Goal: Task Accomplishment & Management: Manage account settings

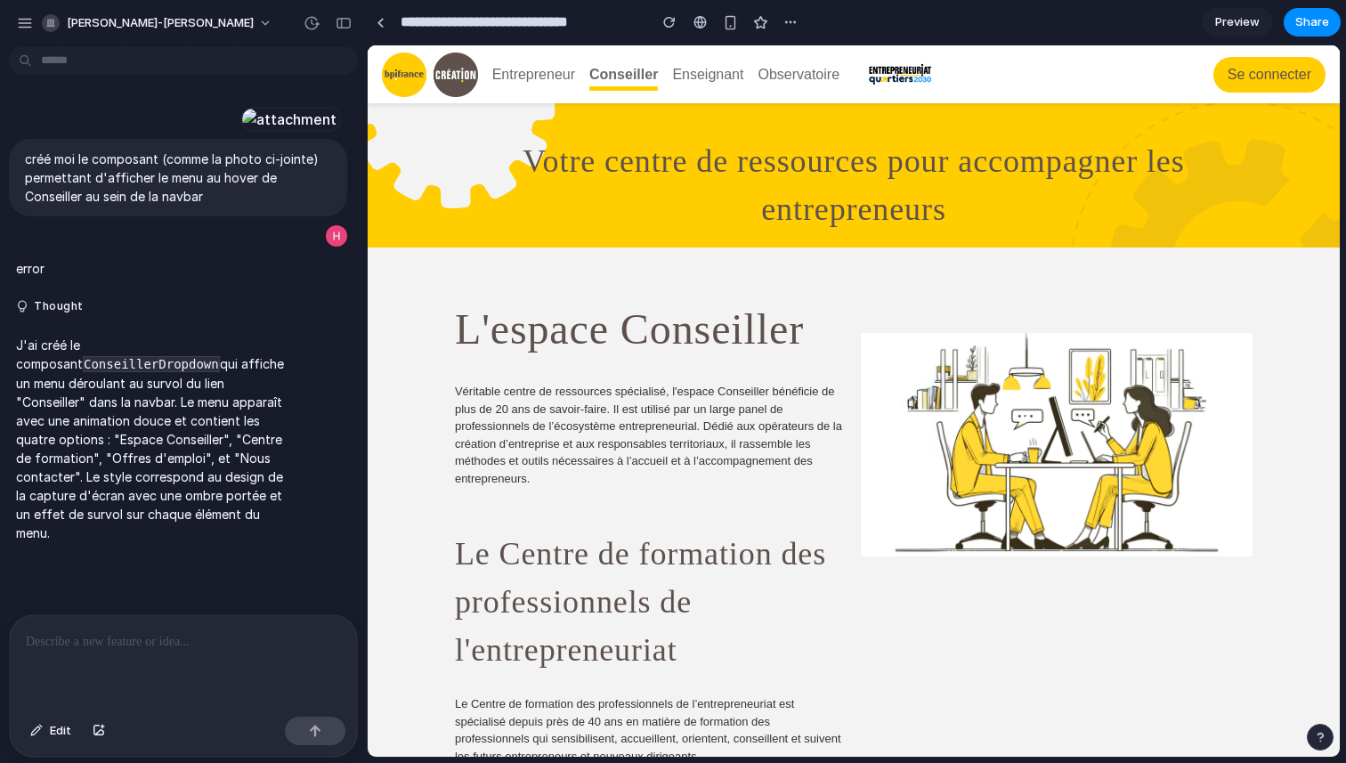
scroll to position [46, 0]
click at [28, 21] on div "button" at bounding box center [25, 23] width 16 height 16
click at [19, 20] on div "button" at bounding box center [25, 23] width 16 height 16
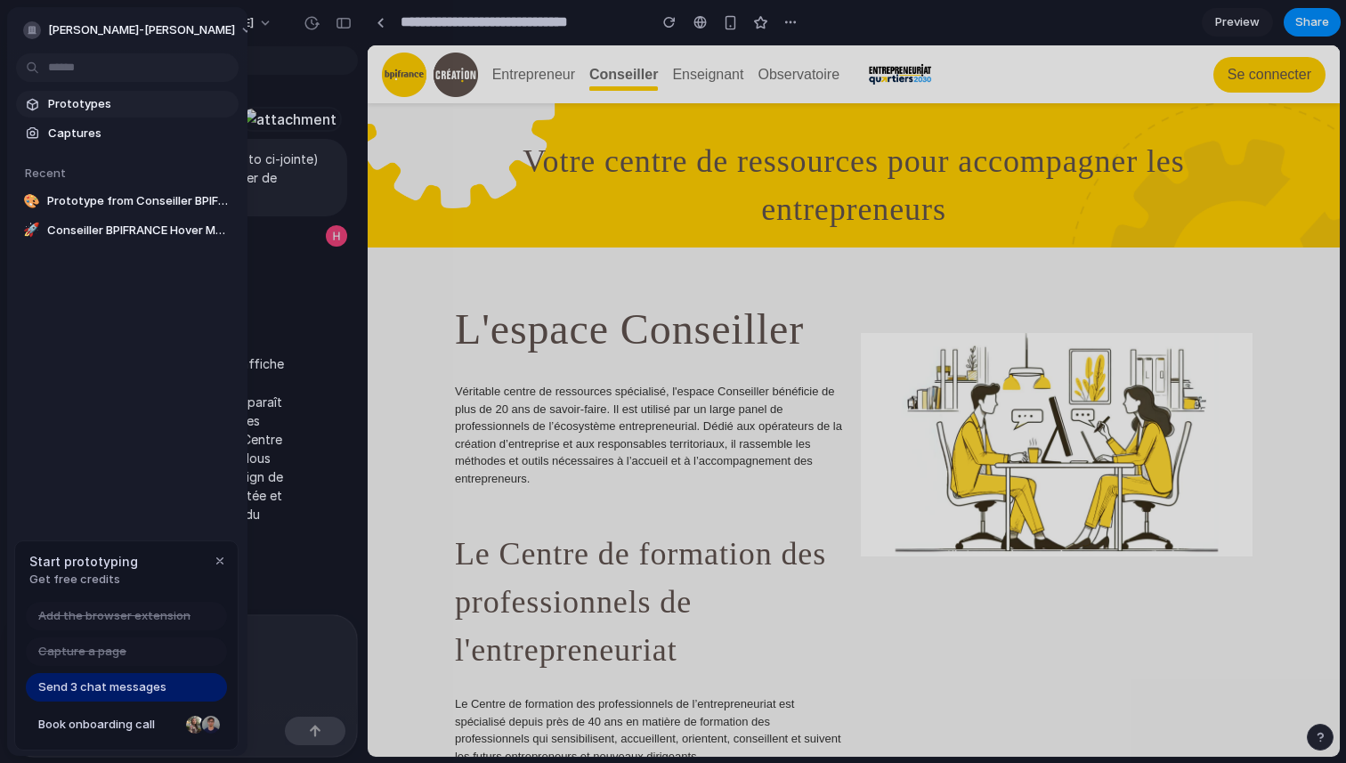
click at [79, 106] on span "Prototypes" at bounding box center [139, 104] width 183 height 18
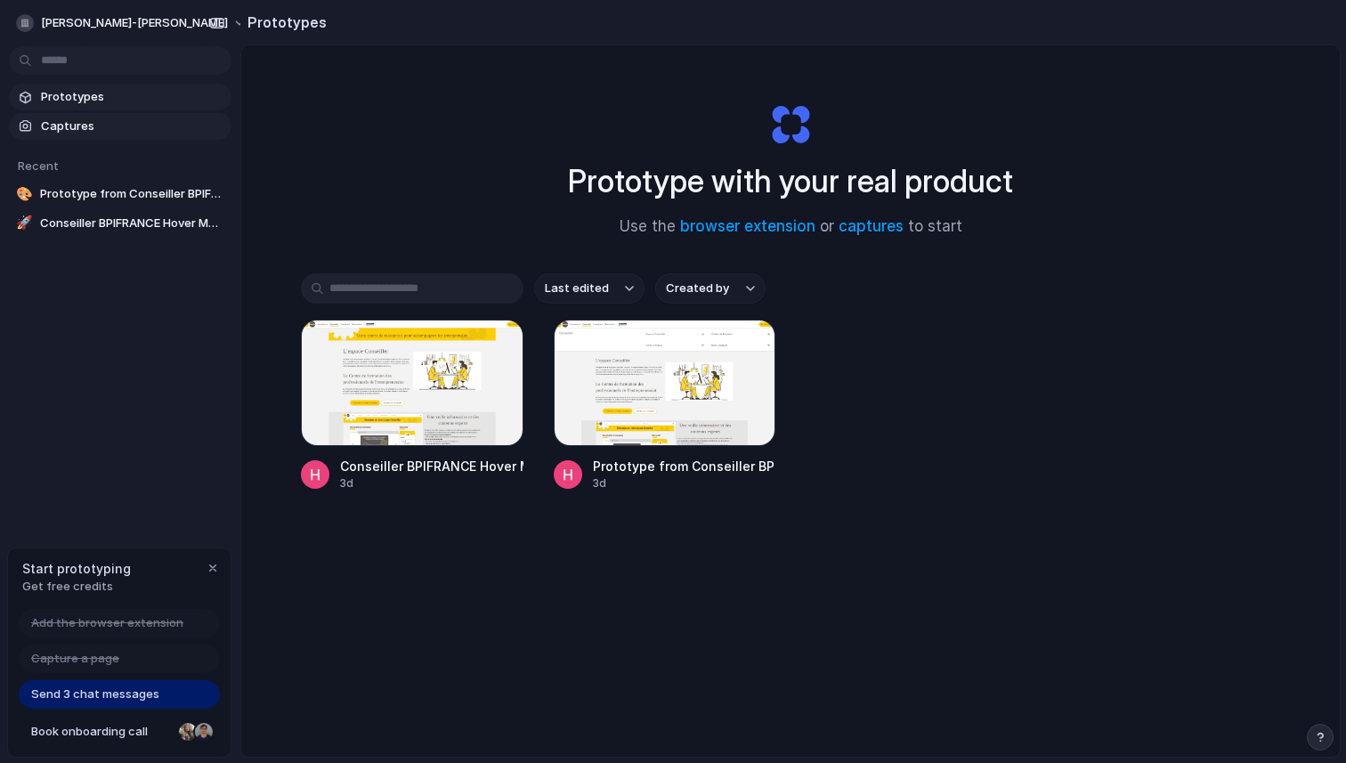
click at [138, 125] on span "Captures" at bounding box center [132, 126] width 183 height 18
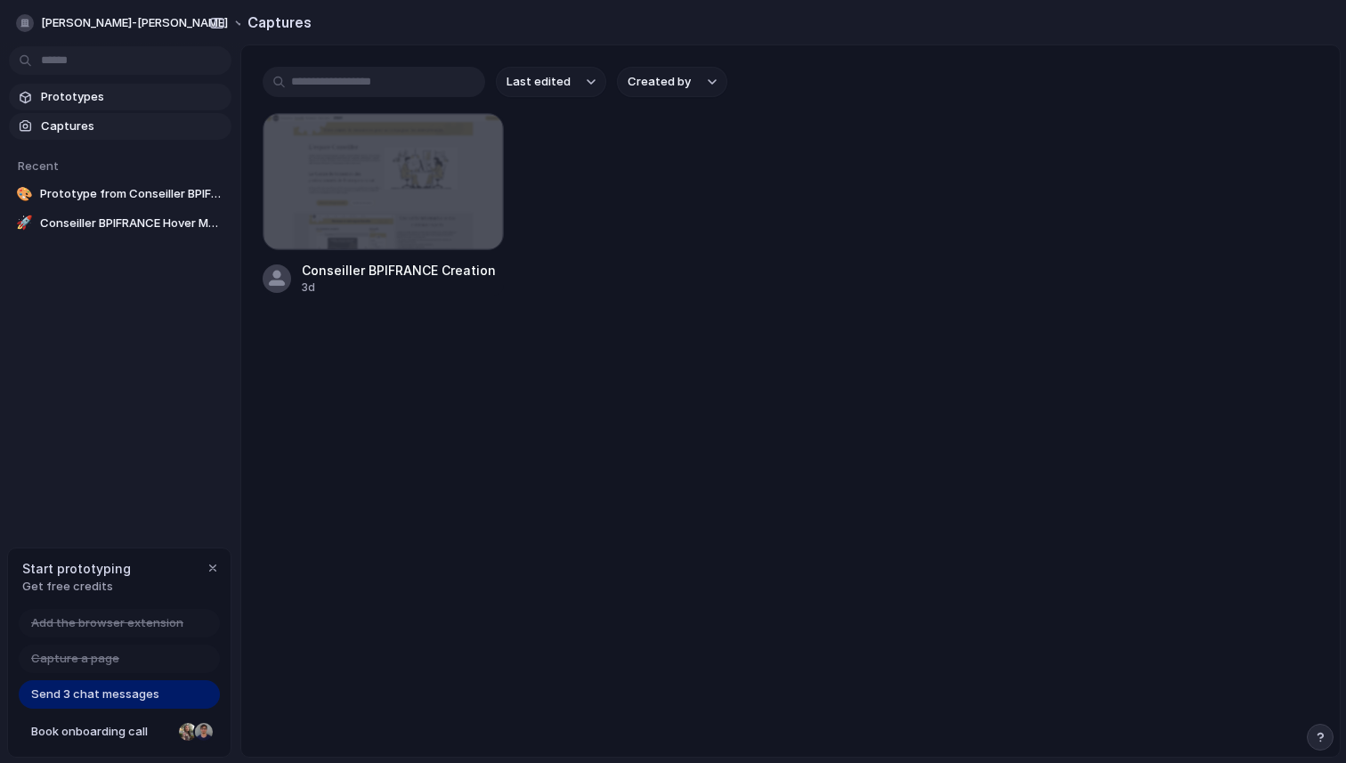
click at [113, 103] on span "Prototypes" at bounding box center [132, 97] width 183 height 18
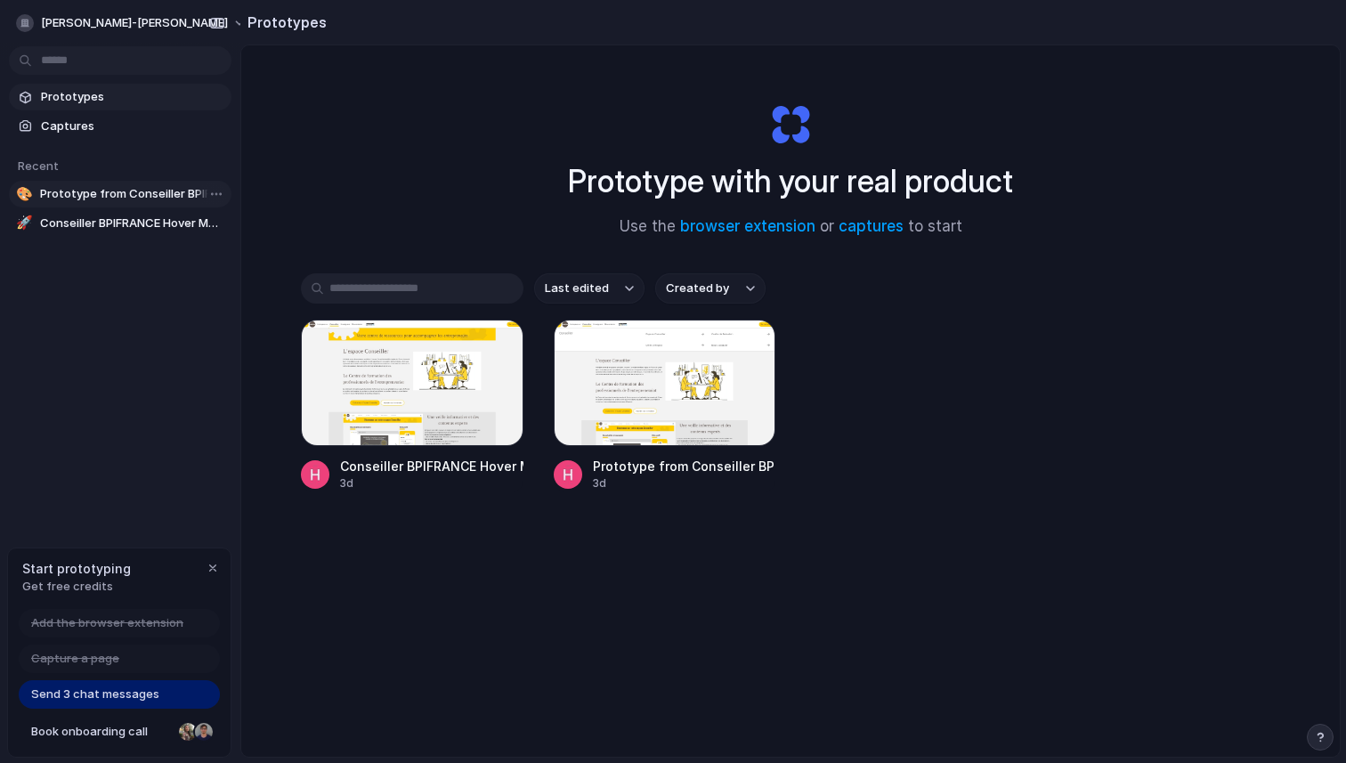
click at [115, 199] on span "Prototype from Conseiller BPIFRANCE Formation" at bounding box center [132, 194] width 184 height 18
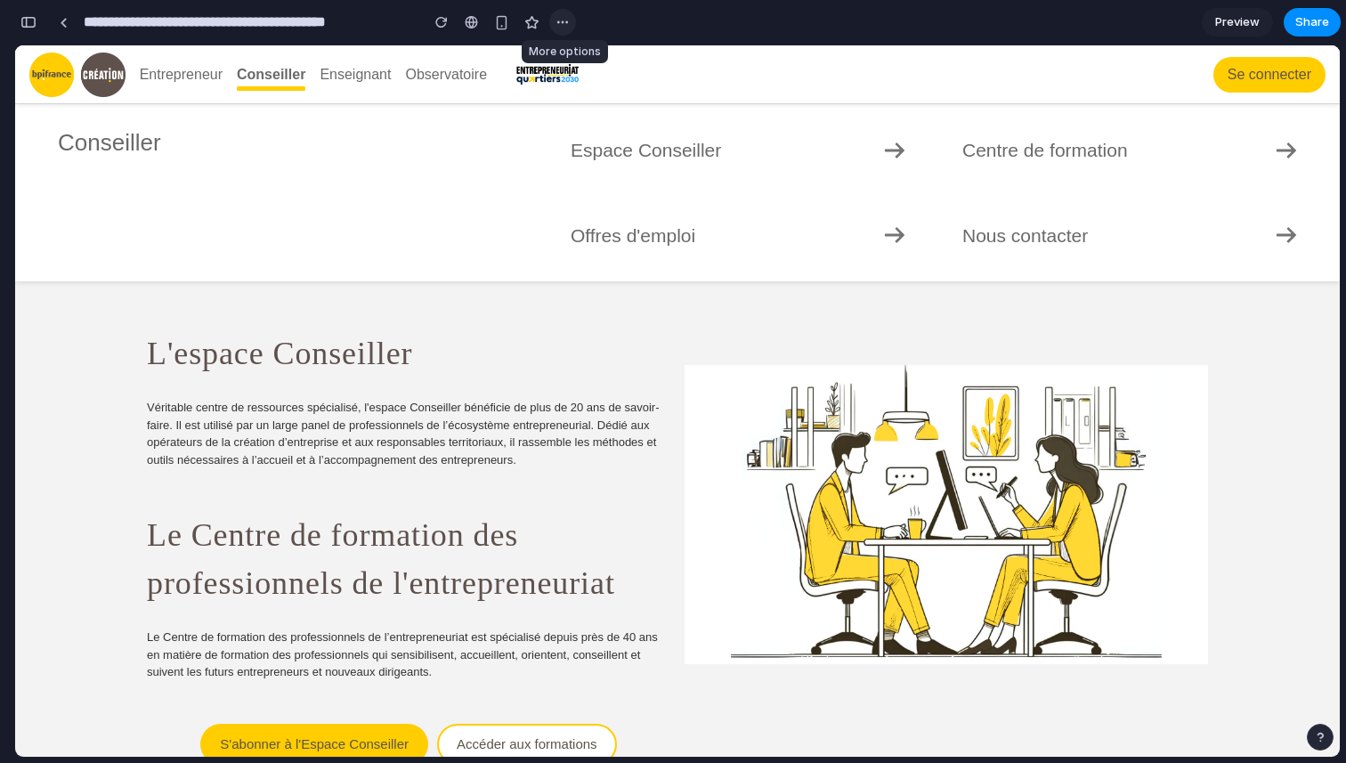
click at [568, 18] on div "button" at bounding box center [562, 22] width 14 height 14
click at [568, 18] on div "Duplicate Delete" at bounding box center [673, 381] width 1346 height 763
click at [1306, 24] on span "Share" at bounding box center [1312, 22] width 34 height 18
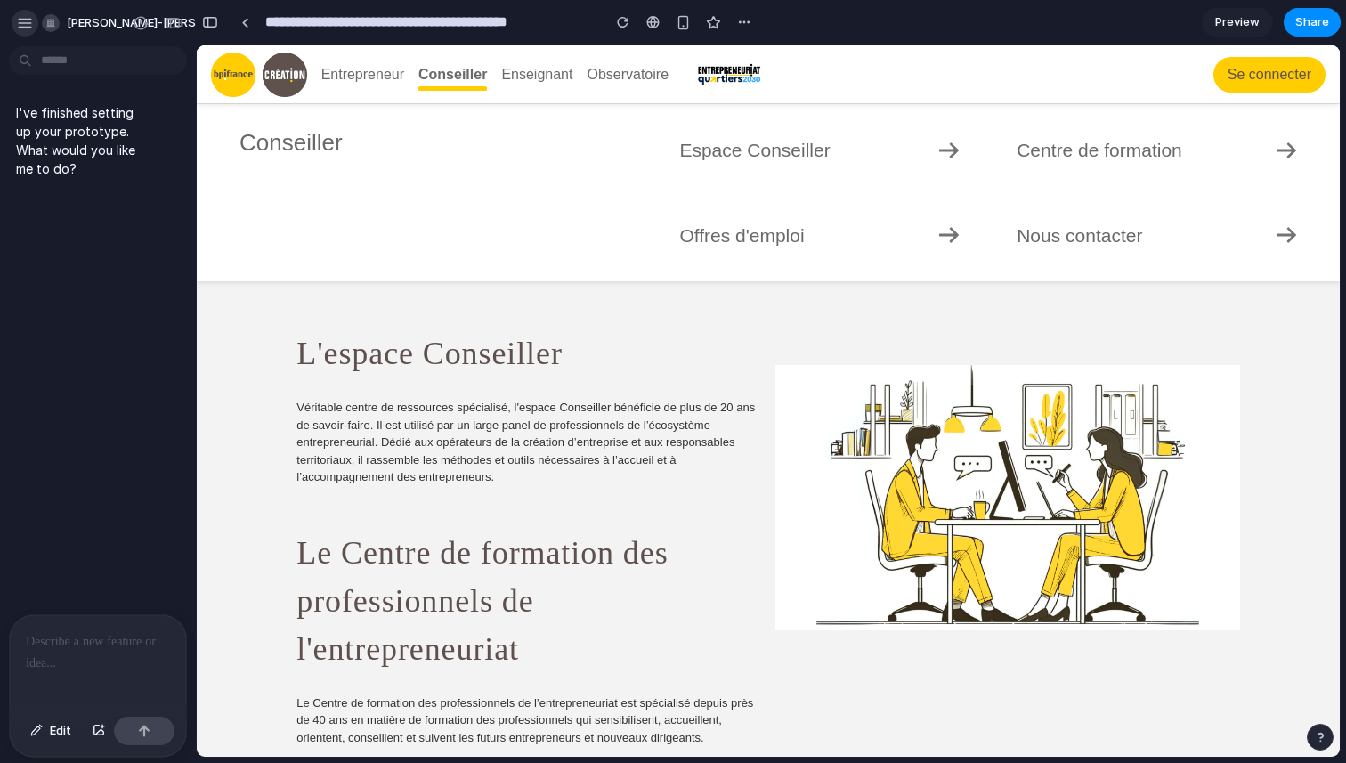
click at [27, 27] on div "button" at bounding box center [25, 23] width 16 height 16
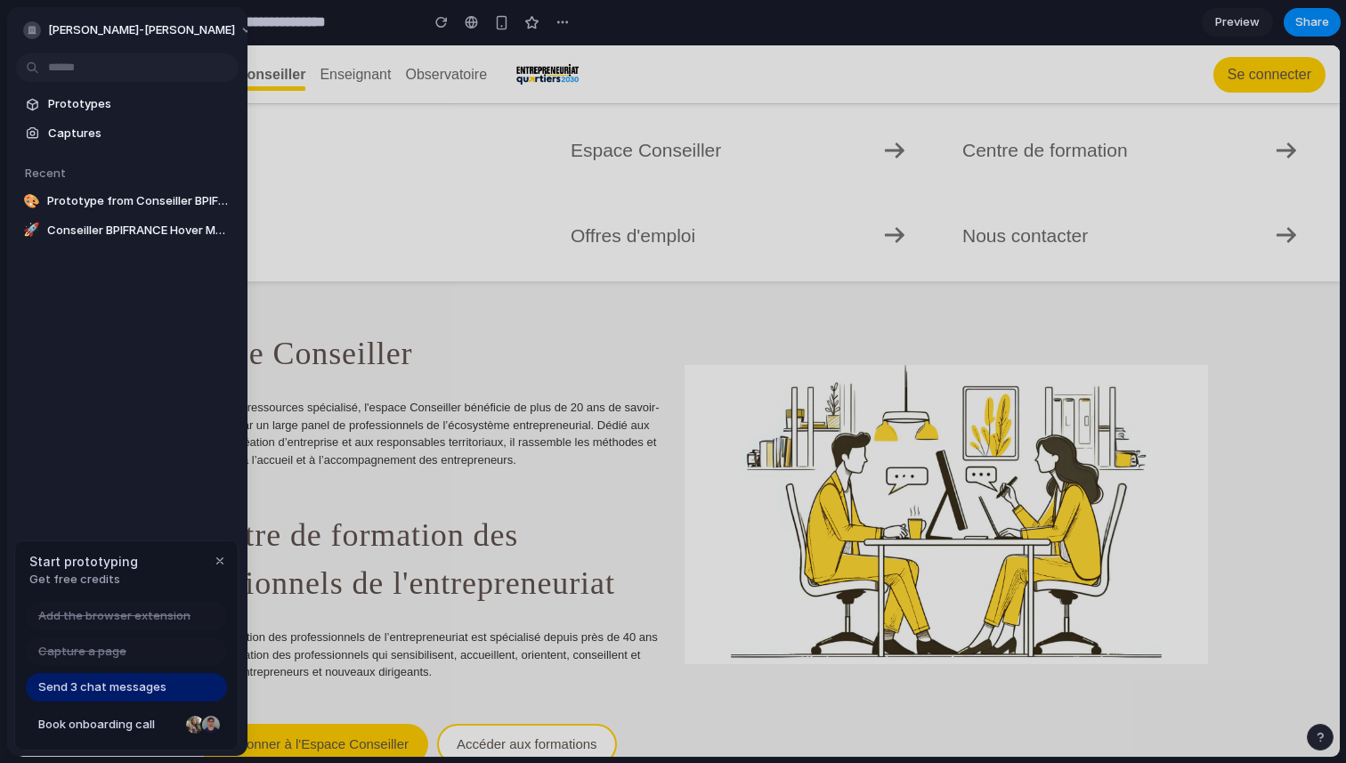
click at [27, 27] on div "button" at bounding box center [32, 30] width 18 height 18
click at [220, 560] on div "button" at bounding box center [220, 561] width 14 height 14
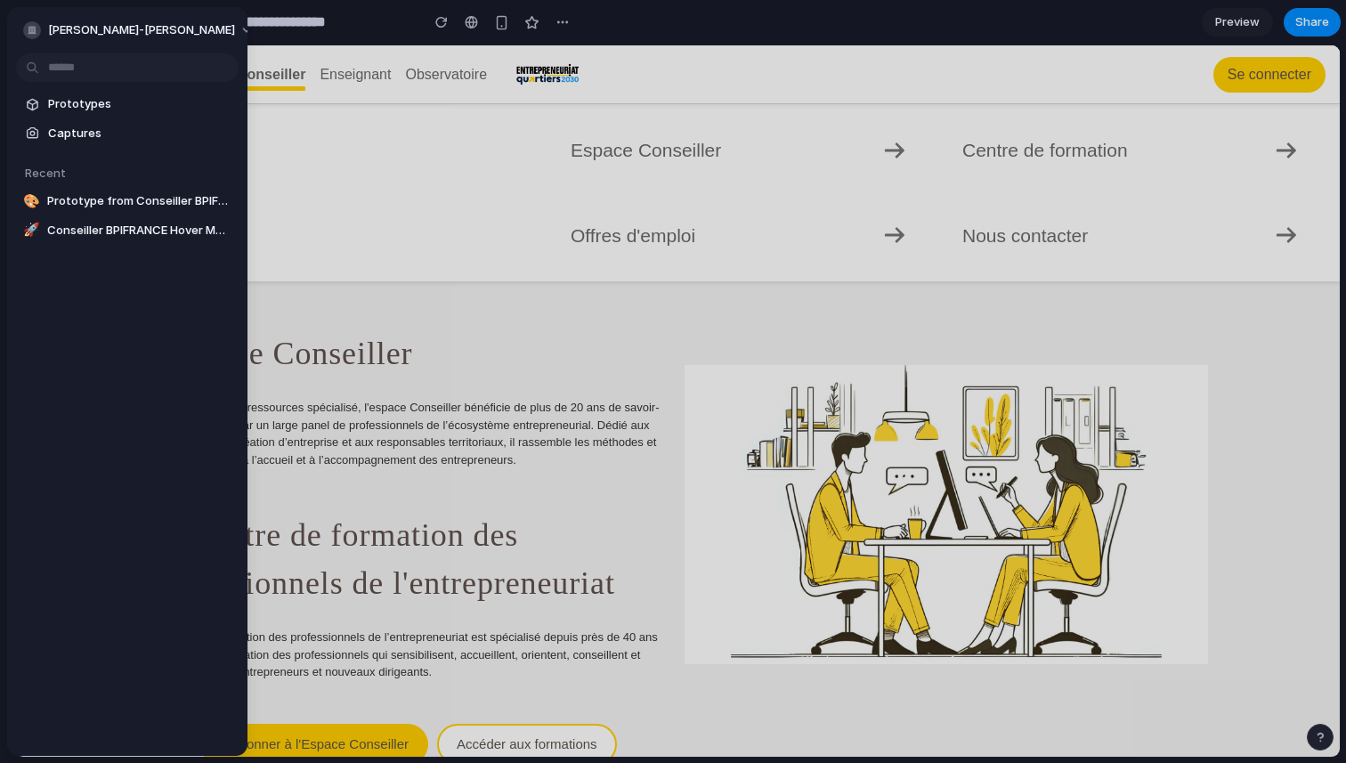
click at [182, 439] on div "Prototypes Captures Recent 🎨 Prototype from Conseiller BPIFRANCE Formation 🚀 Co…" at bounding box center [127, 242] width 240 height 470
click at [29, 24] on div "button" at bounding box center [32, 30] width 18 height 18
click at [29, 24] on div "Settings Invite members Change theme Sign out" at bounding box center [673, 381] width 1346 height 763
click at [29, 24] on div "button" at bounding box center [32, 30] width 18 height 18
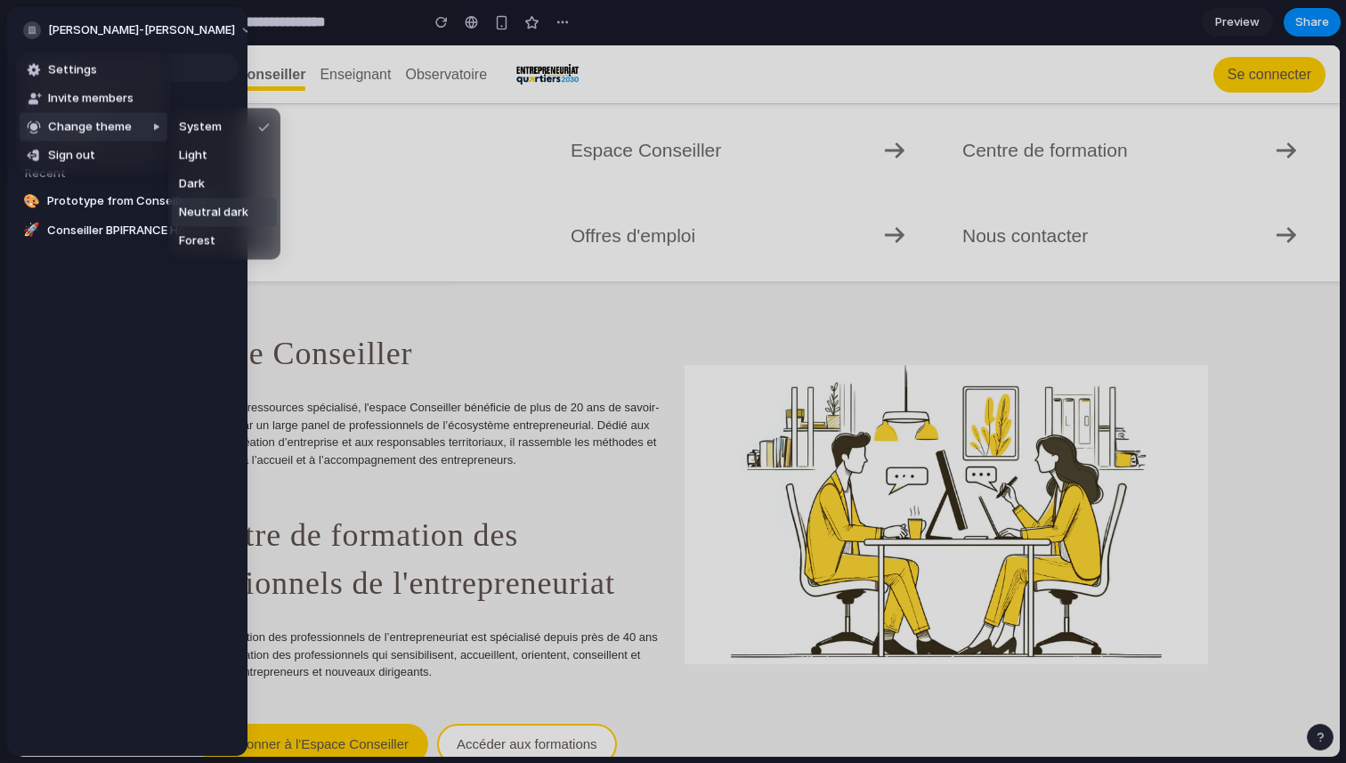
click at [222, 222] on li "Neutral dark" at bounding box center [224, 212] width 105 height 28
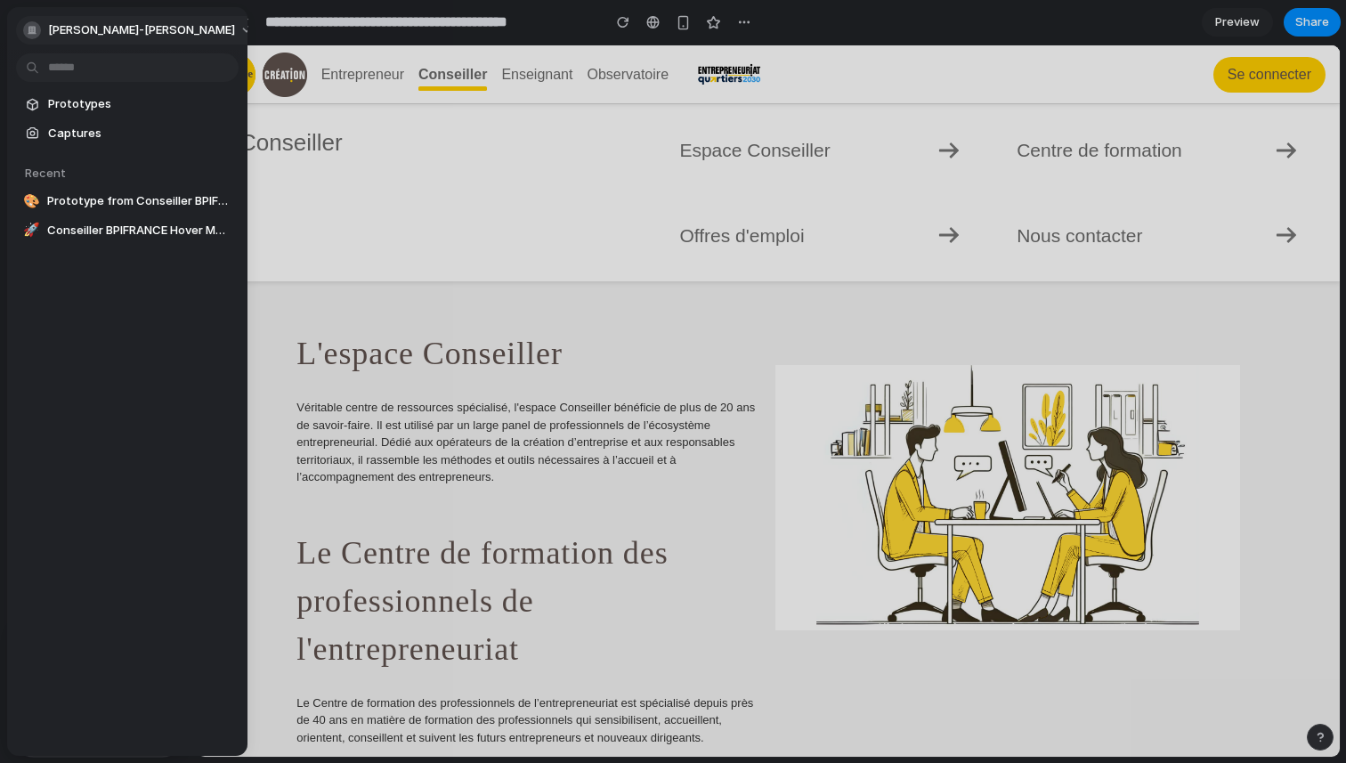
click at [23, 28] on button "[PERSON_NAME]-[PERSON_NAME]" at bounding box center [139, 30] width 247 height 28
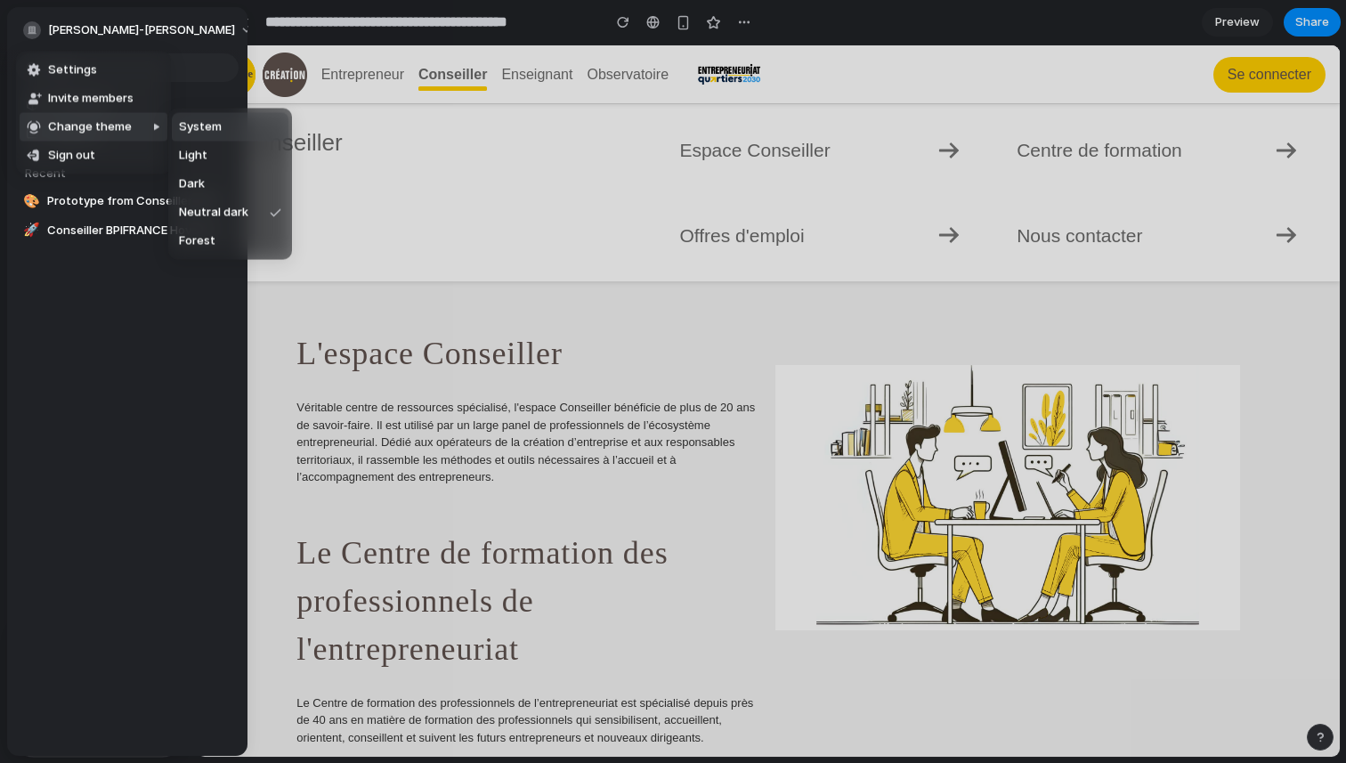
click at [229, 135] on li "System" at bounding box center [230, 127] width 117 height 28
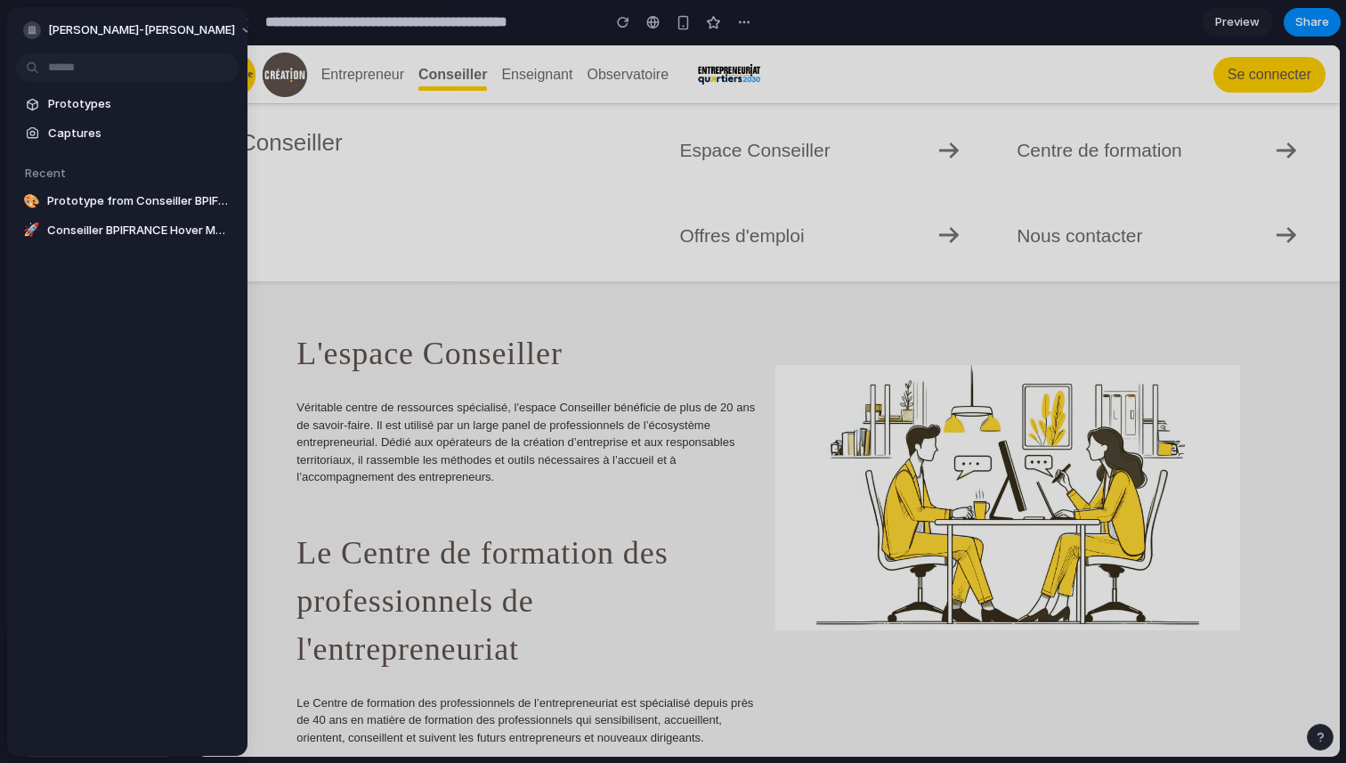
click at [215, 332] on div "Prototypes Captures Recent 🎨 Prototype from Conseiller BPIFRANCE Formation 🚀 Co…" at bounding box center [127, 242] width 240 height 470
click at [174, 37] on button "[PERSON_NAME]-[PERSON_NAME]" at bounding box center [139, 30] width 247 height 28
click at [174, 37] on div "Settings Invite members Change theme Sign out" at bounding box center [673, 381] width 1346 height 763
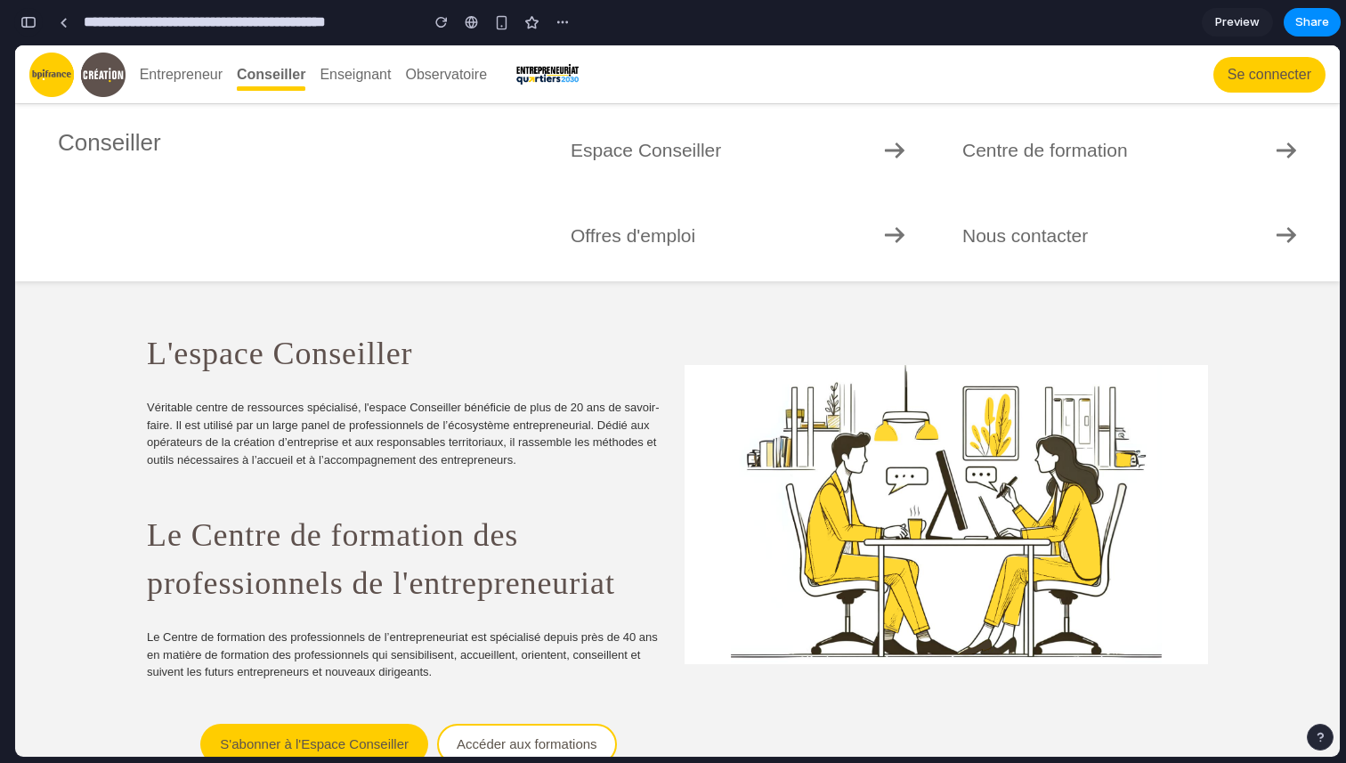
click at [37, 21] on button "button" at bounding box center [28, 22] width 28 height 28
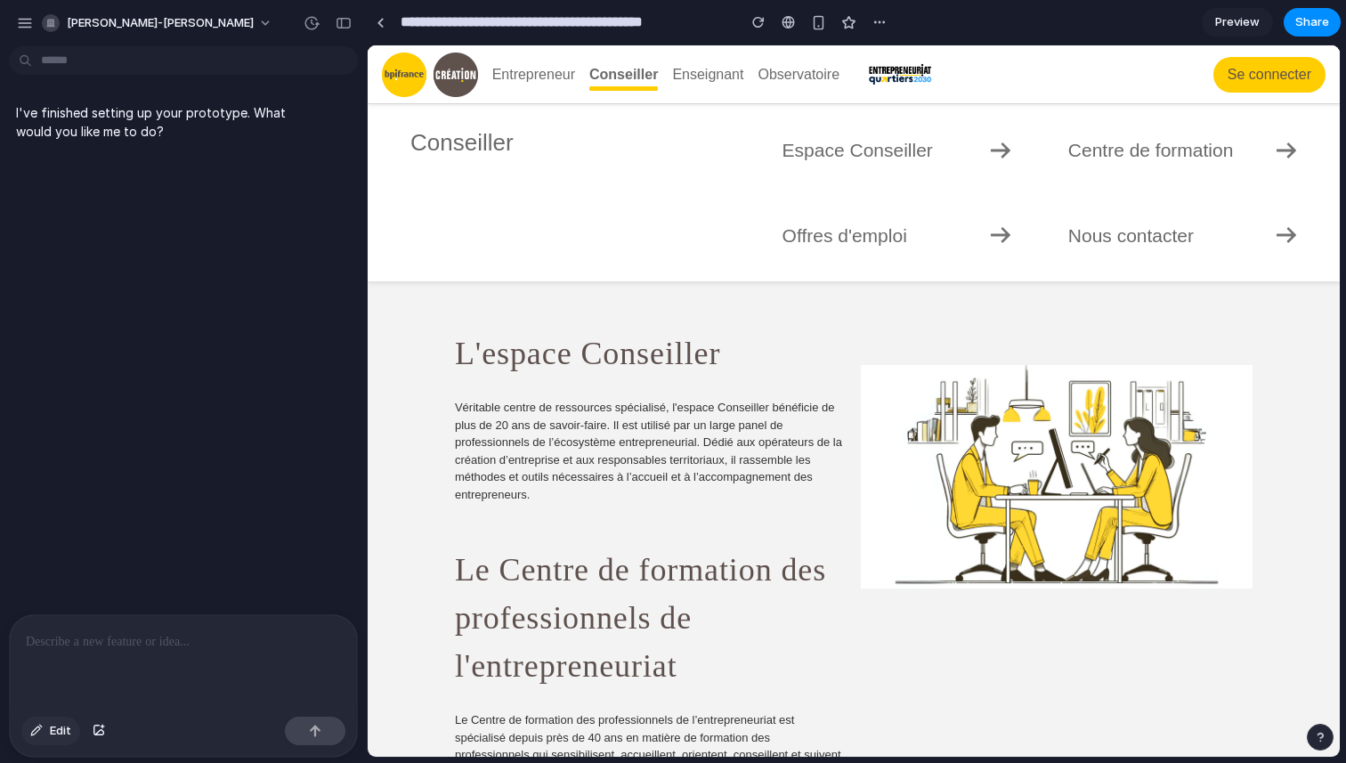
click at [36, 732] on div "button" at bounding box center [36, 730] width 12 height 11
click at [43, 722] on button "Edit" at bounding box center [50, 730] width 59 height 28
click at [182, 28] on span "[PERSON_NAME]-[PERSON_NAME]" at bounding box center [160, 23] width 187 height 18
click at [182, 28] on div "Settings Invite members Change theme Sign out" at bounding box center [673, 381] width 1346 height 763
click at [31, 25] on div "button" at bounding box center [25, 23] width 16 height 16
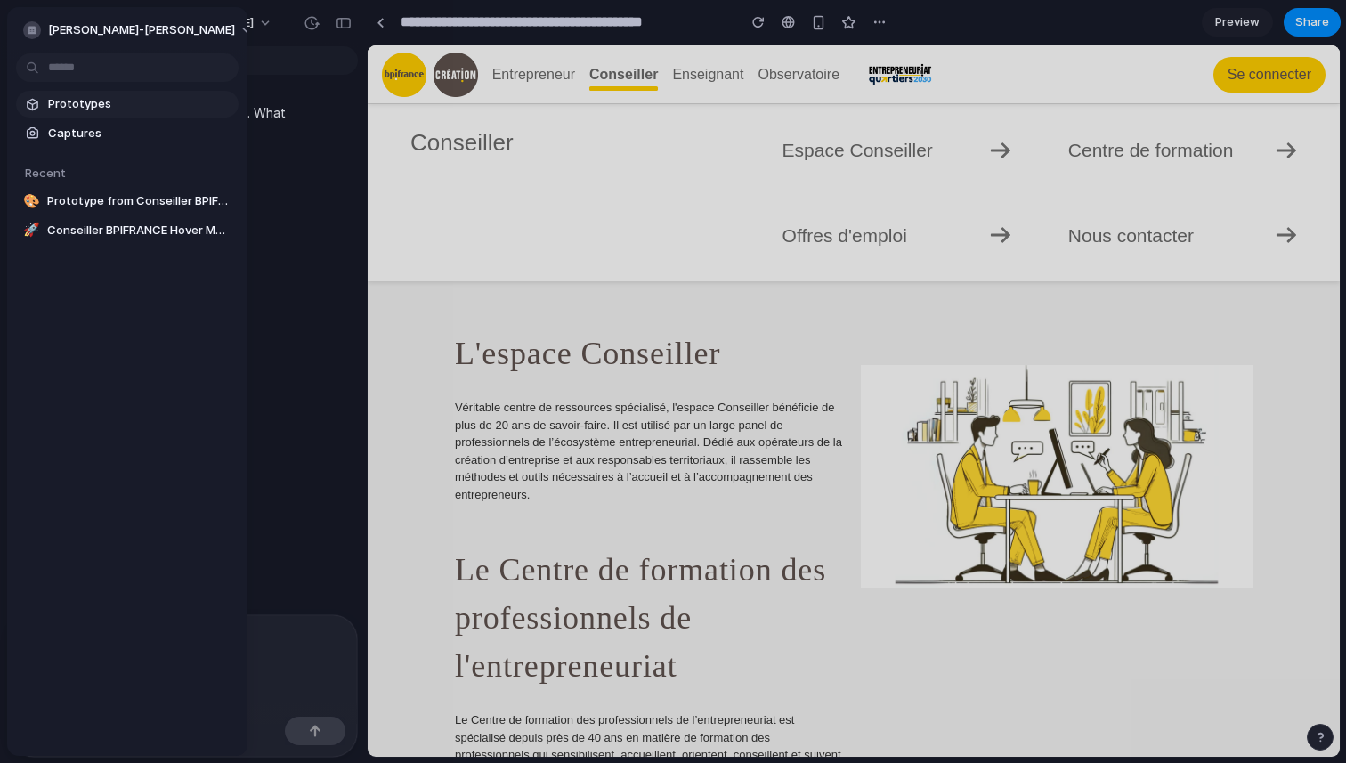
click at [141, 115] on link "Prototypes" at bounding box center [127, 104] width 222 height 27
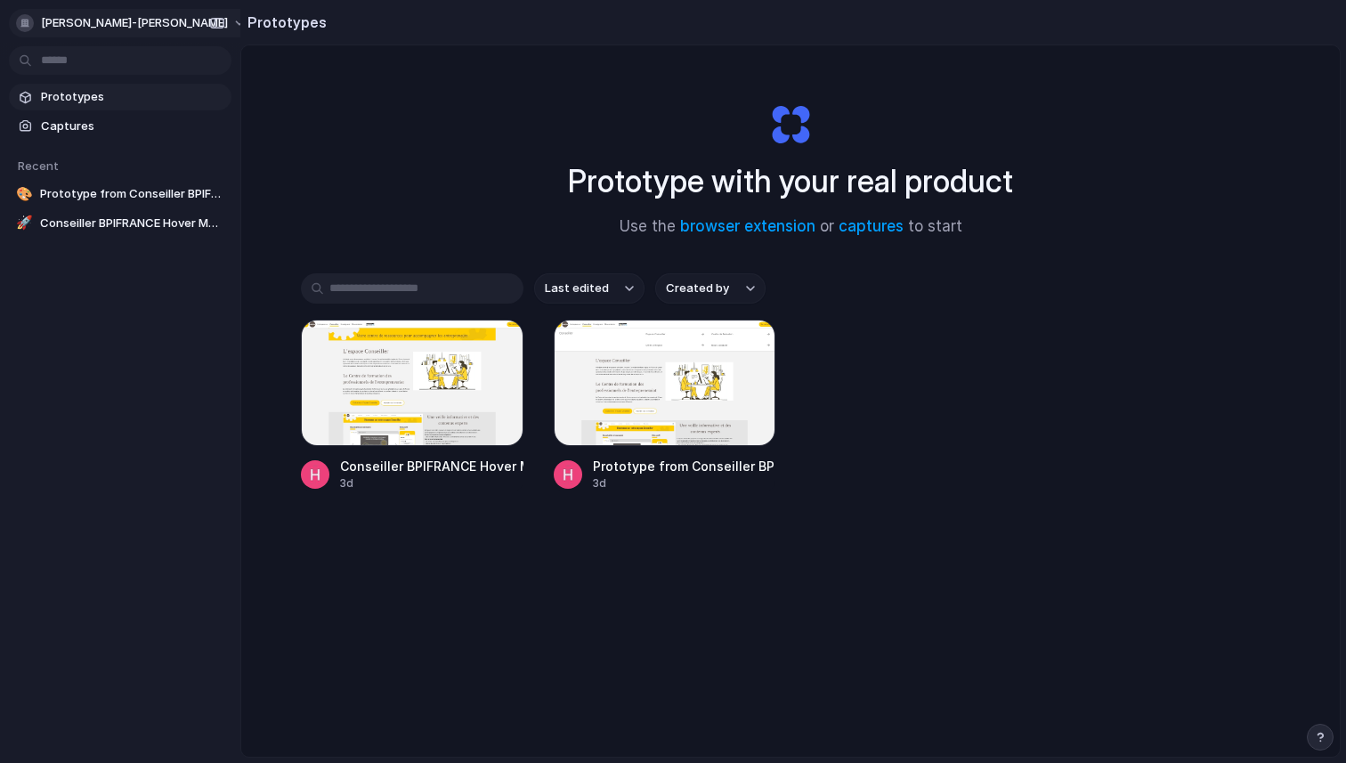
click at [18, 15] on div "[PERSON_NAME]-[PERSON_NAME]" at bounding box center [122, 23] width 212 height 18
click at [166, 27] on div "Settings Invite members Change theme Sign out" at bounding box center [673, 381] width 1346 height 763
click at [170, 25] on button "[PERSON_NAME]-[PERSON_NAME]" at bounding box center [132, 23] width 247 height 28
click at [170, 25] on div "Settings Invite members Change theme Sign out" at bounding box center [673, 381] width 1346 height 763
click at [149, 199] on span "Prototype from Conseiller BPIFRANCE Formation" at bounding box center [132, 194] width 184 height 18
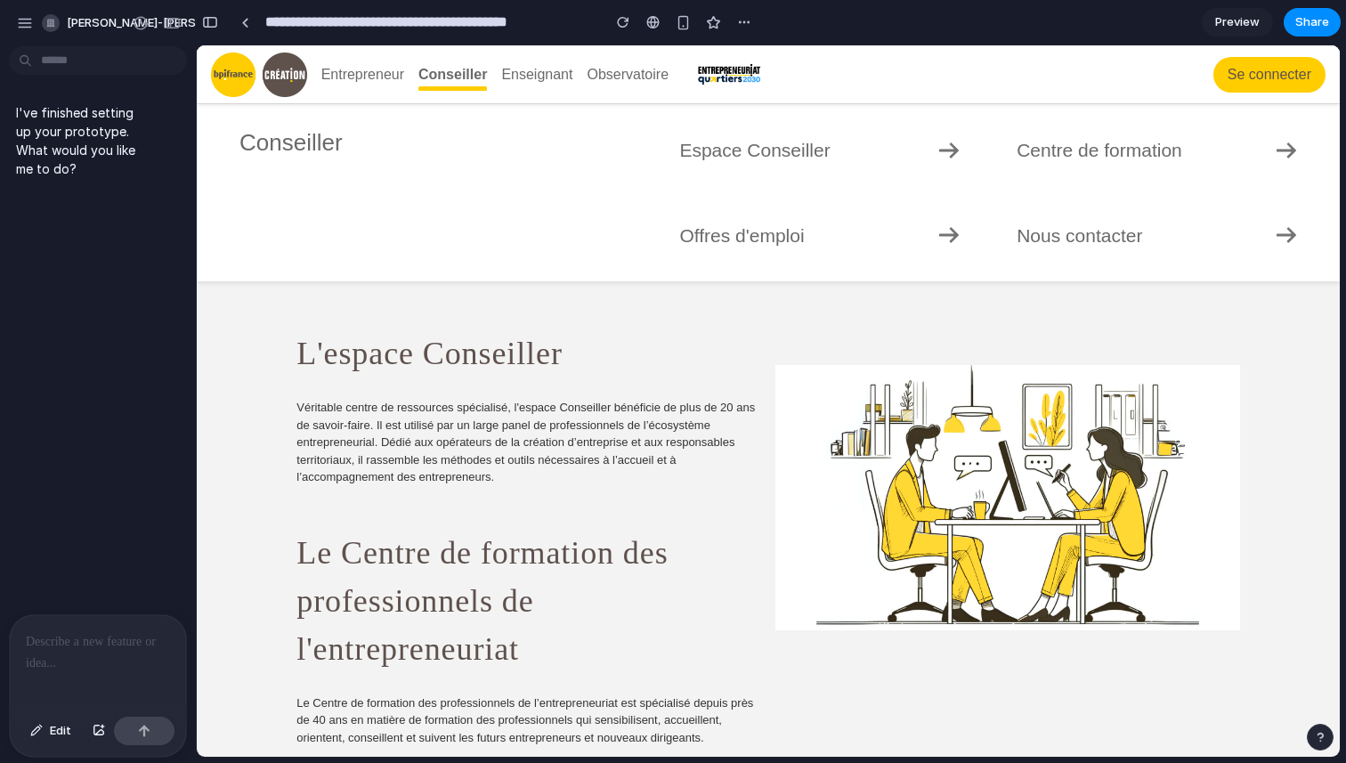
click at [108, 650] on p at bounding box center [98, 641] width 144 height 21
click at [51, 729] on span "Edit" at bounding box center [60, 731] width 21 height 18
click at [56, 731] on span "Edit" at bounding box center [60, 731] width 21 height 18
click at [87, 731] on button "button" at bounding box center [99, 730] width 30 height 28
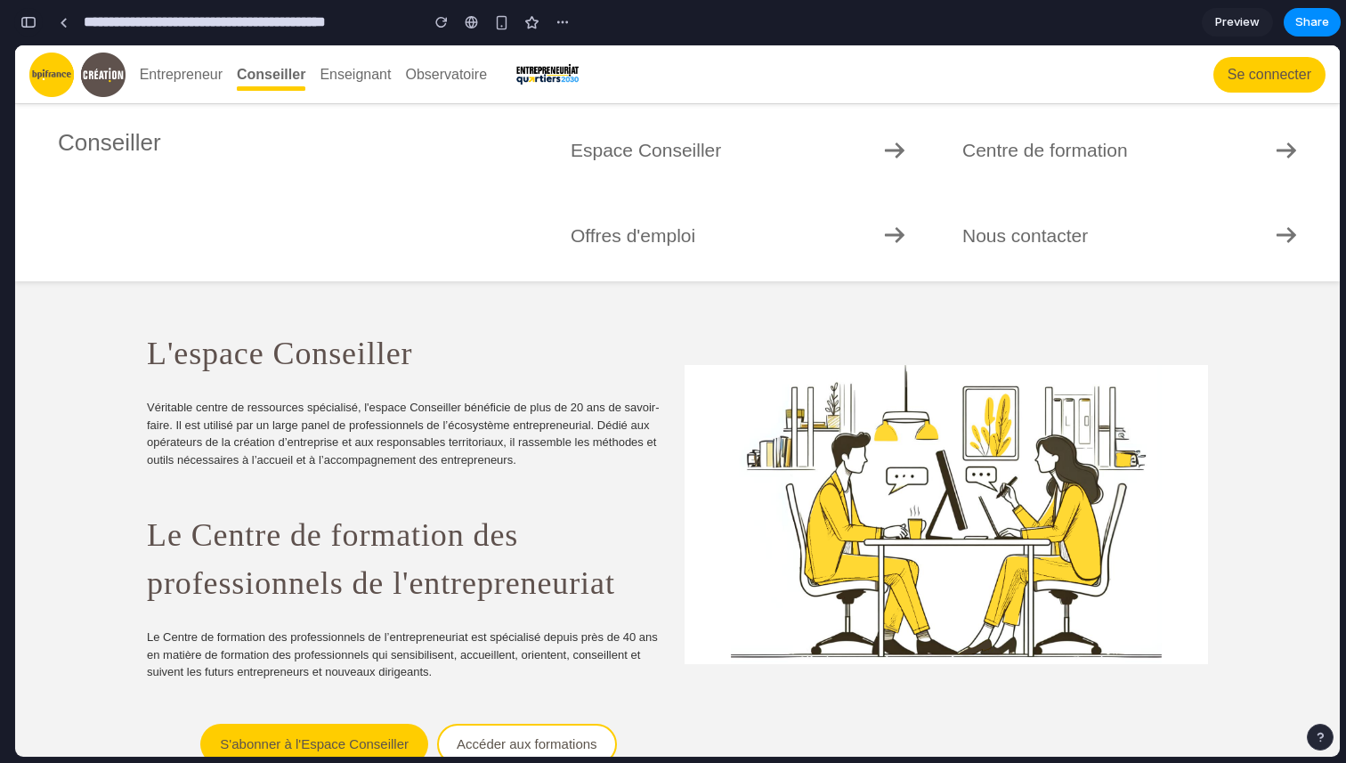
click at [21, 21] on div "button" at bounding box center [28, 22] width 16 height 12
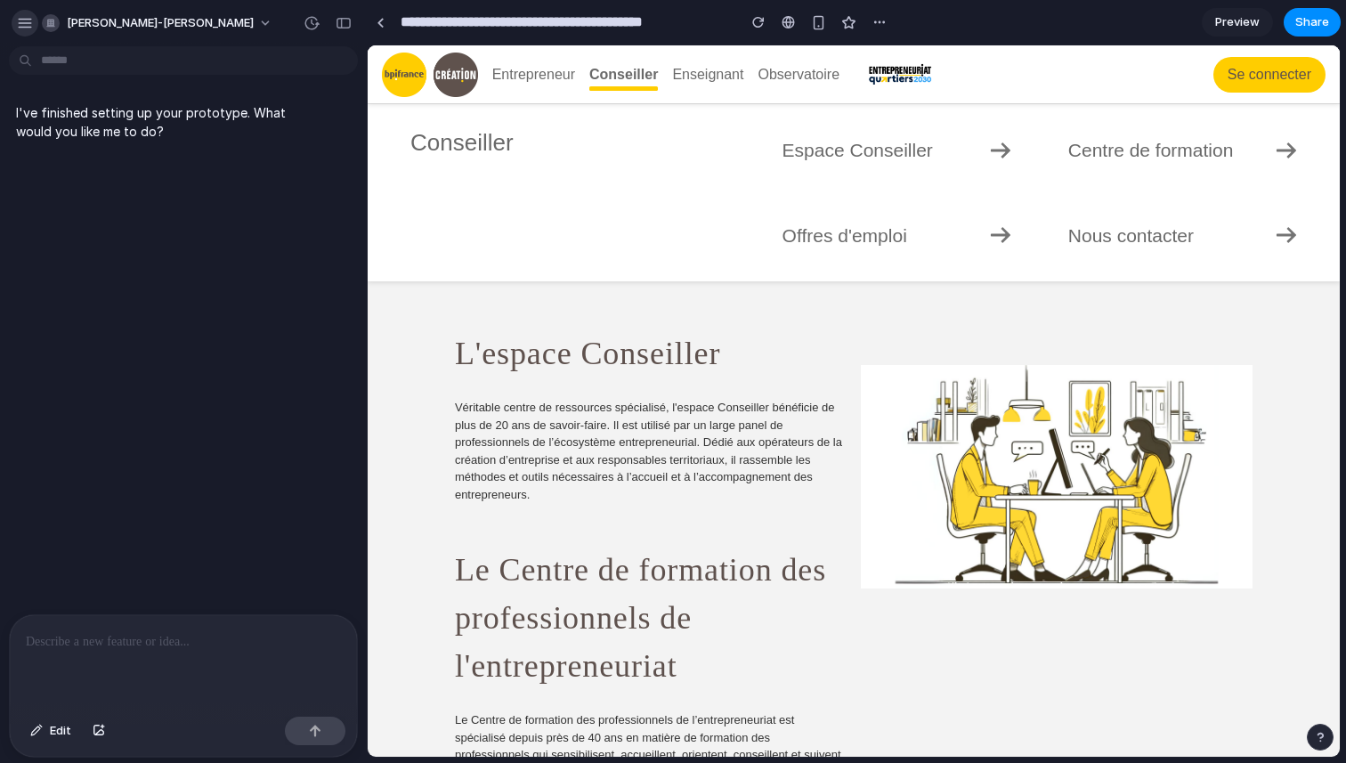
click at [16, 27] on button "button" at bounding box center [25, 23] width 27 height 27
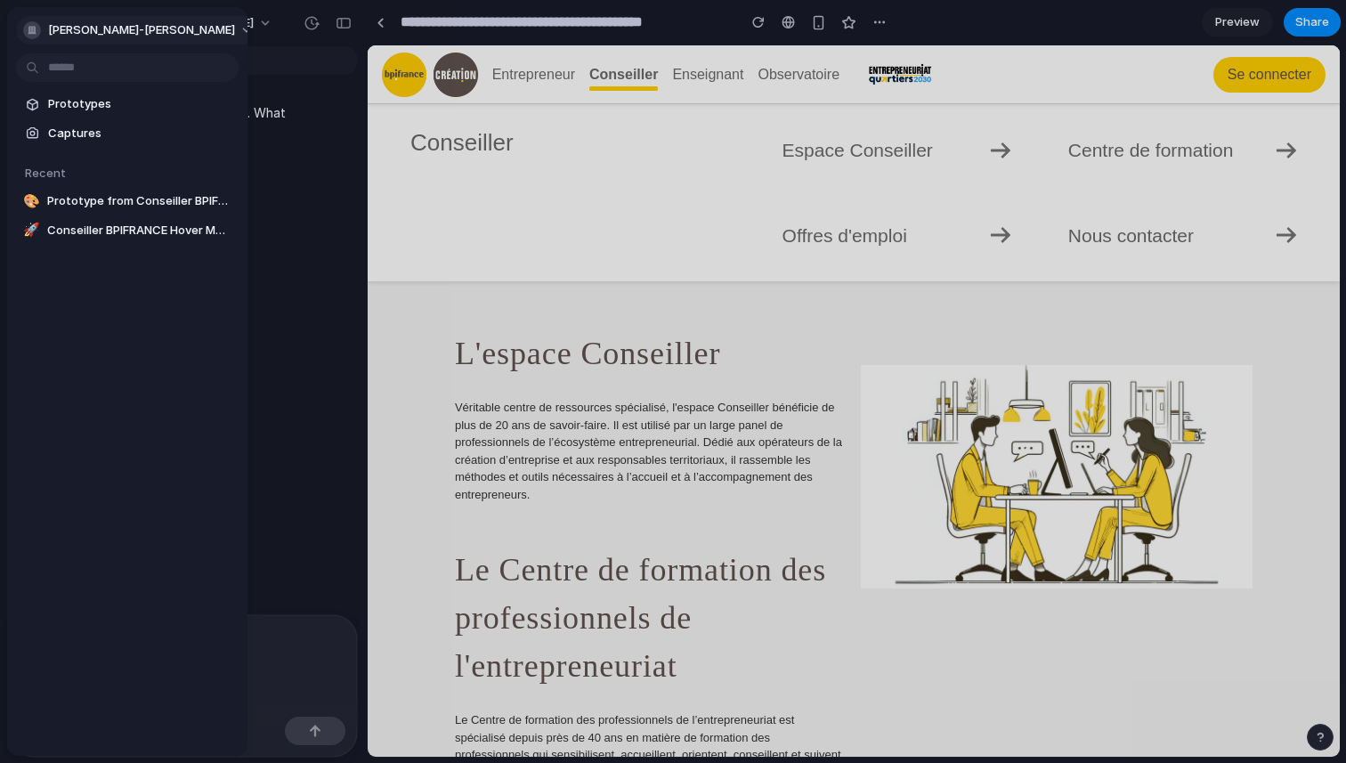
click at [28, 25] on div "button" at bounding box center [32, 30] width 18 height 18
click at [143, 26] on div "Settings Invite members Change theme Sign out" at bounding box center [673, 381] width 1346 height 763
click at [134, 33] on span "[PERSON_NAME]-[PERSON_NAME]" at bounding box center [141, 30] width 187 height 18
click at [121, 74] on li "Settings" at bounding box center [94, 70] width 148 height 28
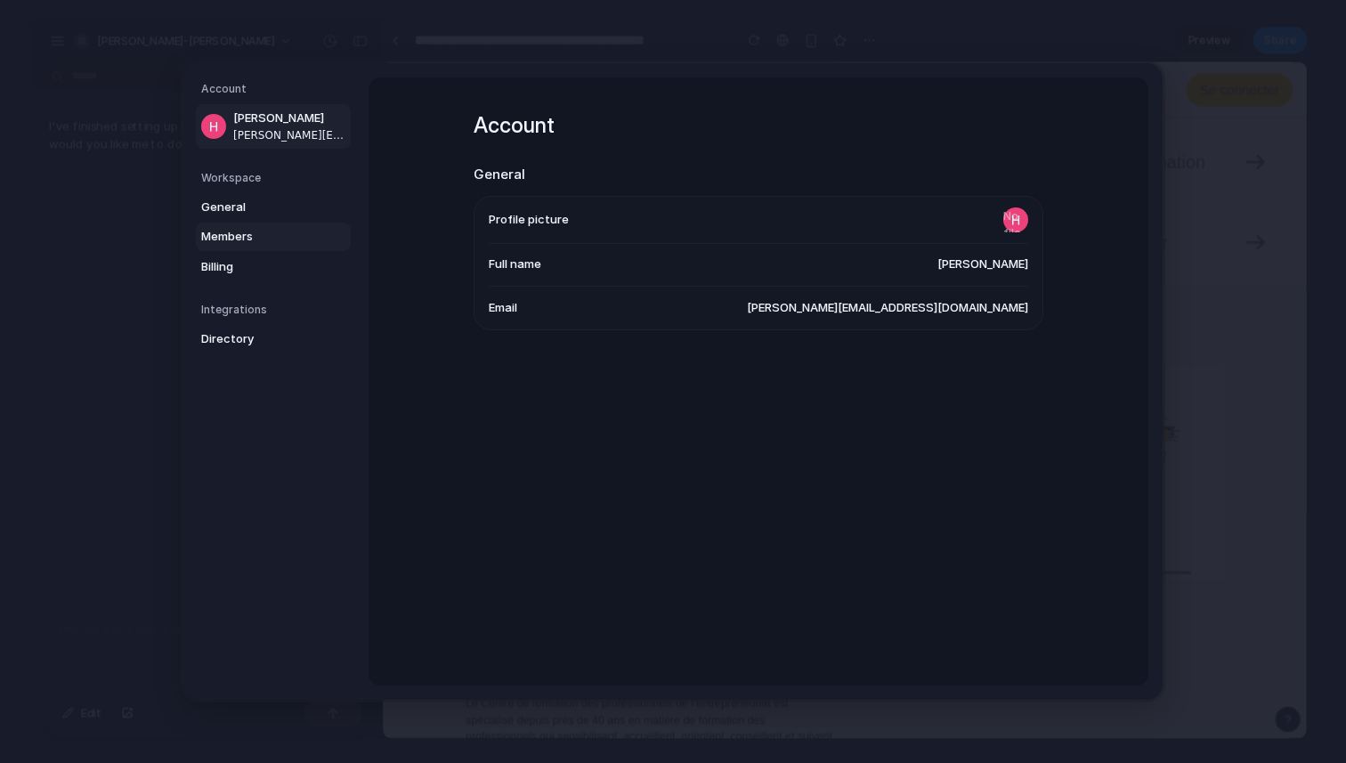
click at [233, 238] on span "Members" at bounding box center [258, 237] width 114 height 18
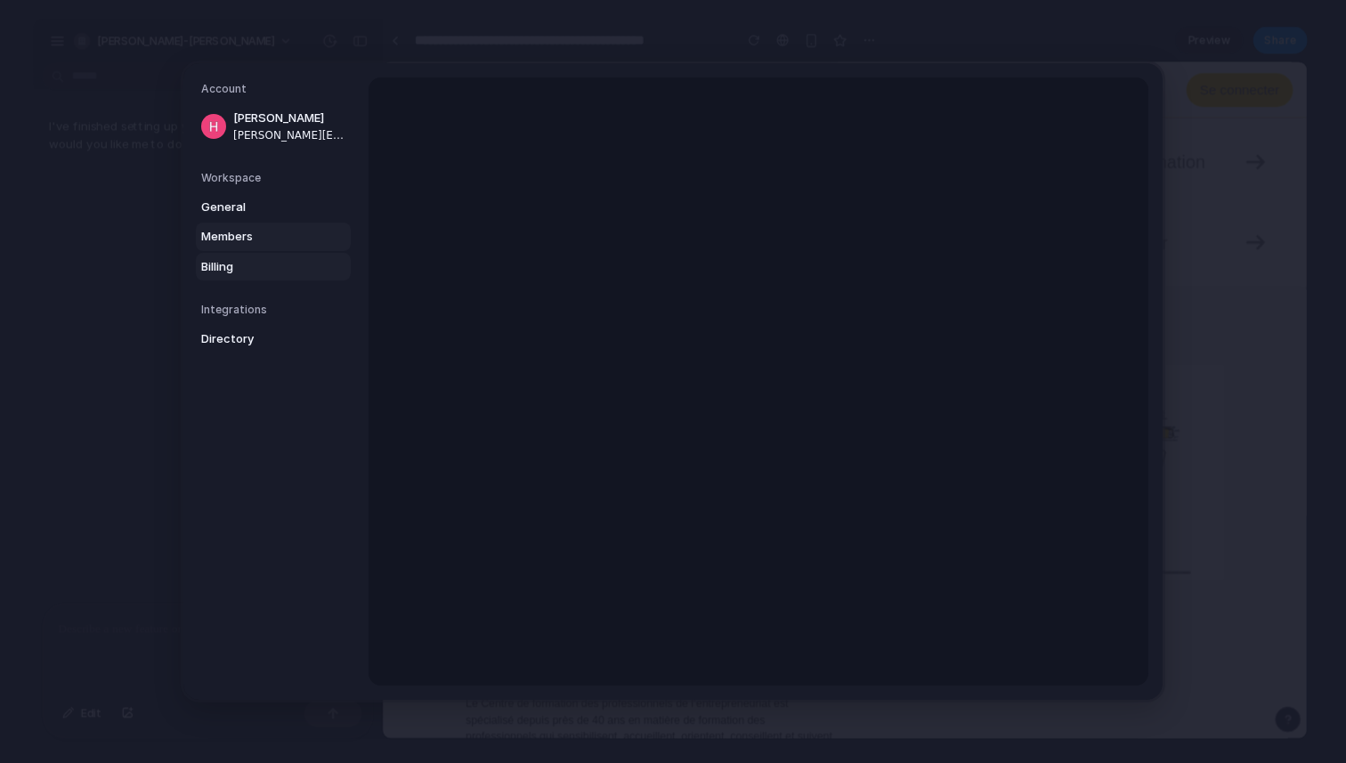
click at [235, 263] on span "Billing" at bounding box center [258, 267] width 114 height 18
